Goal: Task Accomplishment & Management: Manage account settings

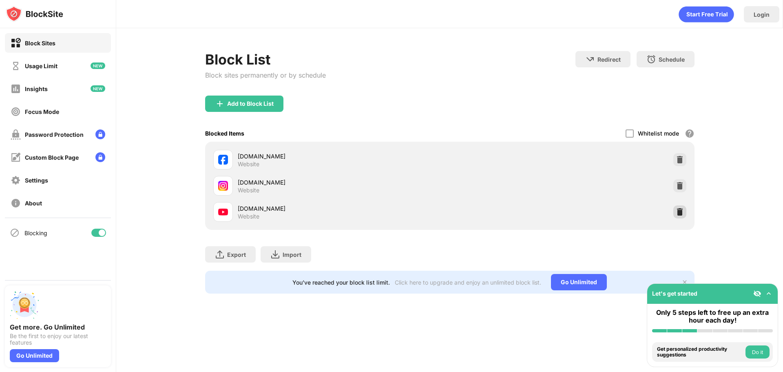
click at [680, 209] on img at bounding box center [680, 212] width 8 height 8
